Goal: Information Seeking & Learning: Learn about a topic

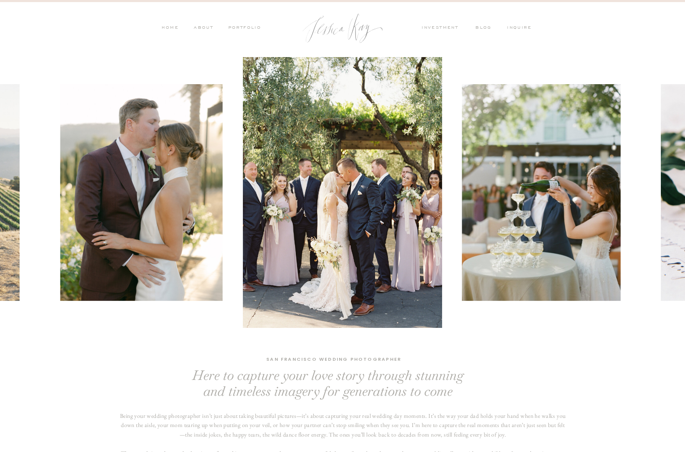
click at [247, 27] on nav "PORTFOLIO" at bounding box center [244, 28] width 35 height 7
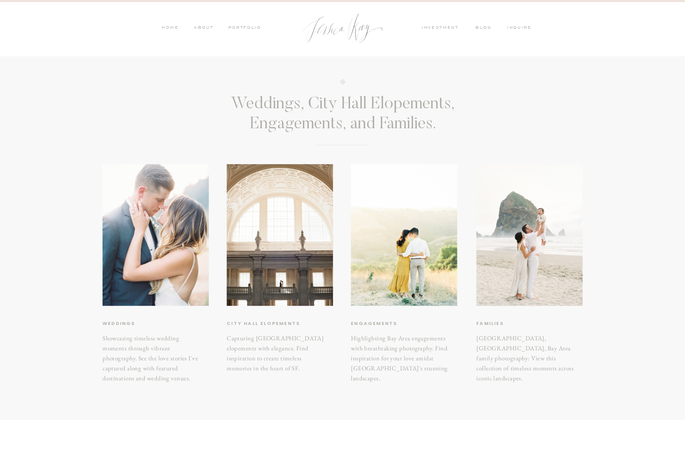
click at [448, 27] on nav "investment" at bounding box center [442, 28] width 41 height 7
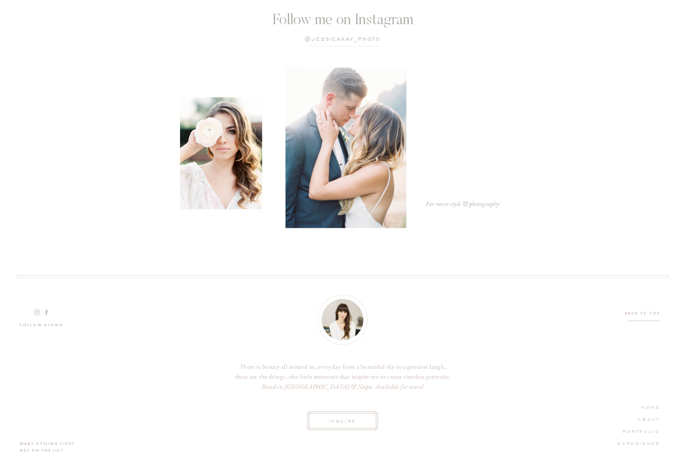
scroll to position [2463, 0]
